Goal: Information Seeking & Learning: Learn about a topic

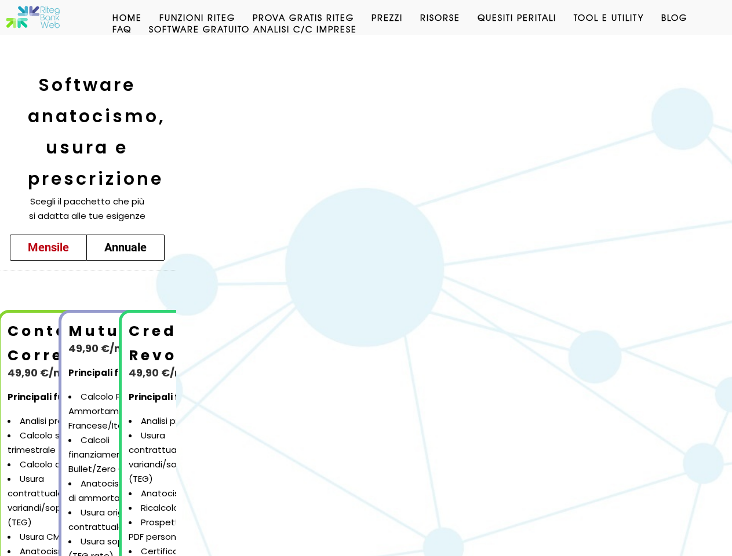
click at [179, 314] on td "Mutuo 49,90 €/mese" at bounding box center [121, 337] width 116 height 46
click at [217, 17] on link "Funzioni Riteg" at bounding box center [197, 18] width 93 height 12
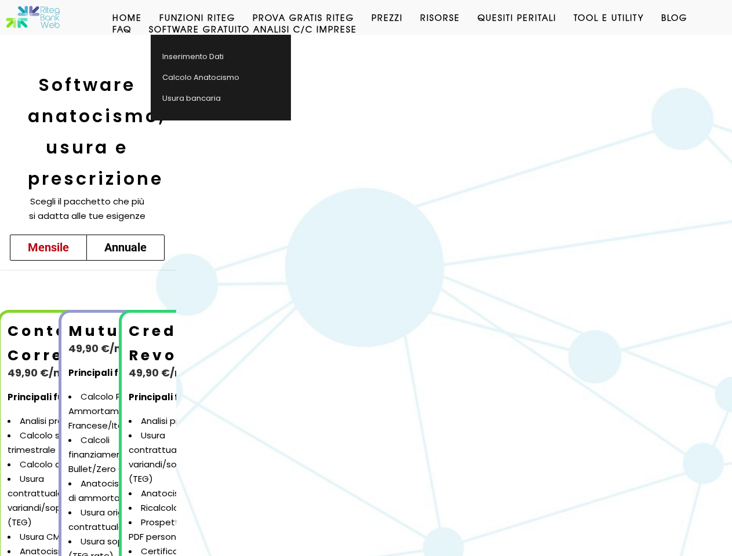
click at [469, 17] on link "Risorse" at bounding box center [439, 18] width 57 height 12
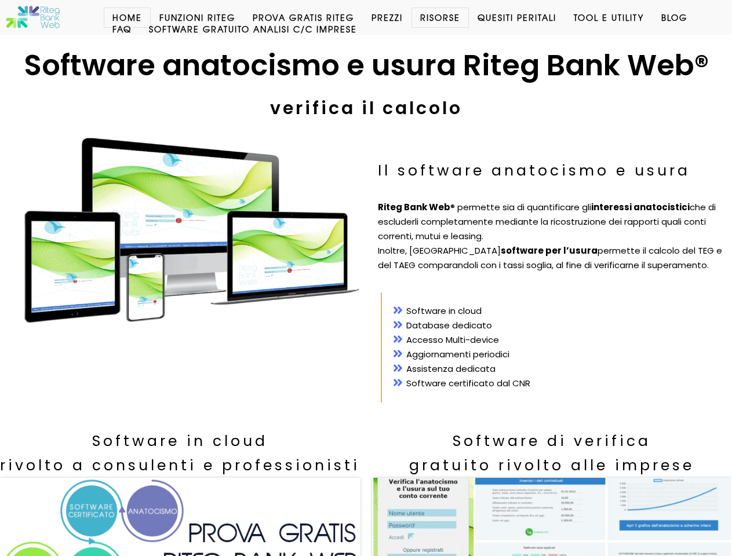
click at [366, 278] on div "Il software anatocismo e usura Riteg Bank Web ® permette sia di quantificare gl…" at bounding box center [552, 280] width 372 height 288
click at [217, 17] on link "Funzioni Riteg" at bounding box center [197, 18] width 93 height 12
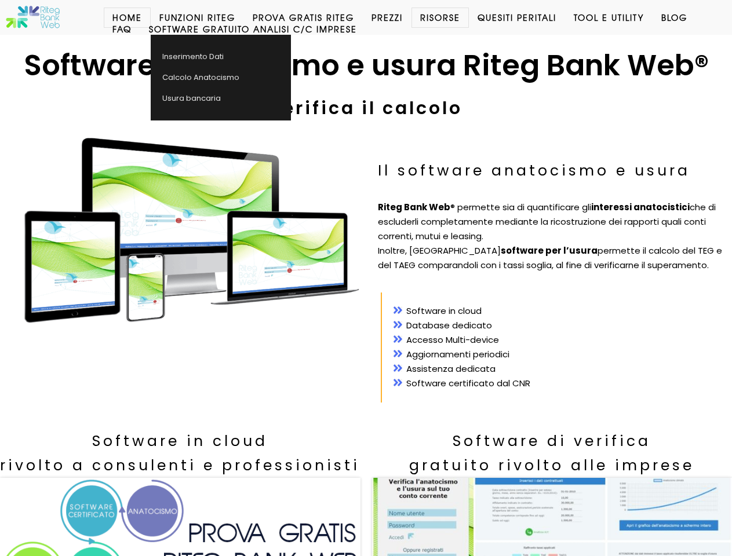
click at [469, 17] on link "Risorse" at bounding box center [439, 18] width 57 height 12
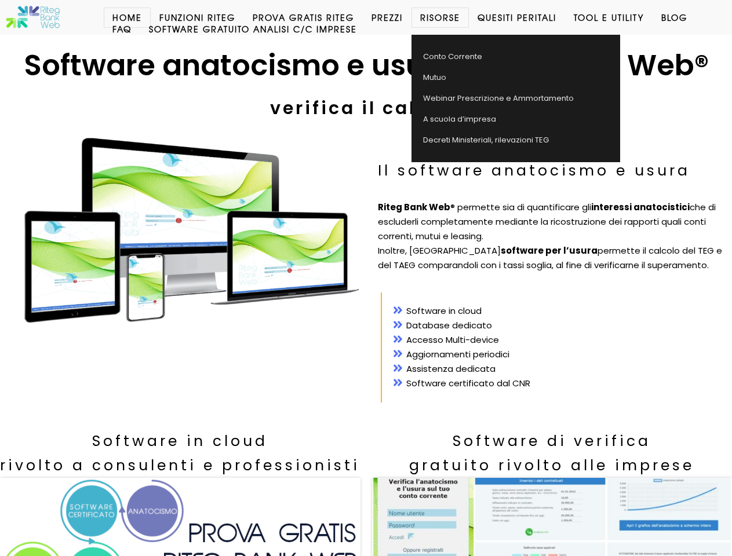
click at [559, 17] on link "Quesiti Peritali" at bounding box center [517, 18] width 96 height 12
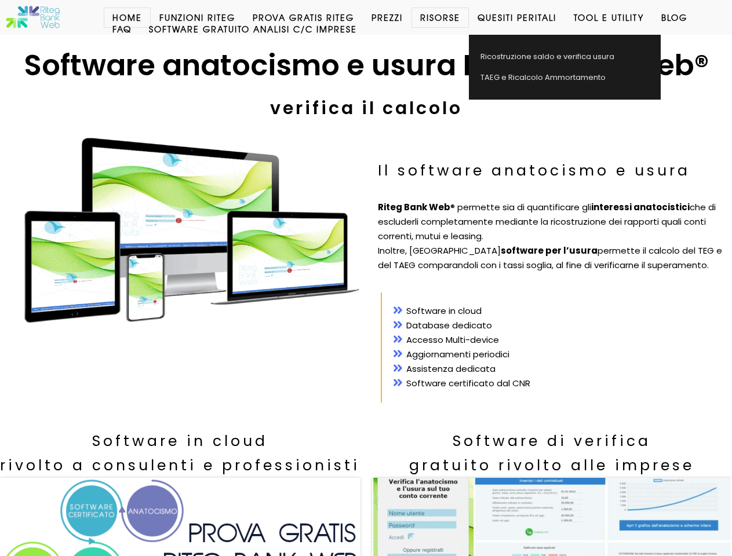
click at [652, 23] on link "Blog" at bounding box center [673, 18] width 43 height 12
